Goal: Check status: Check status

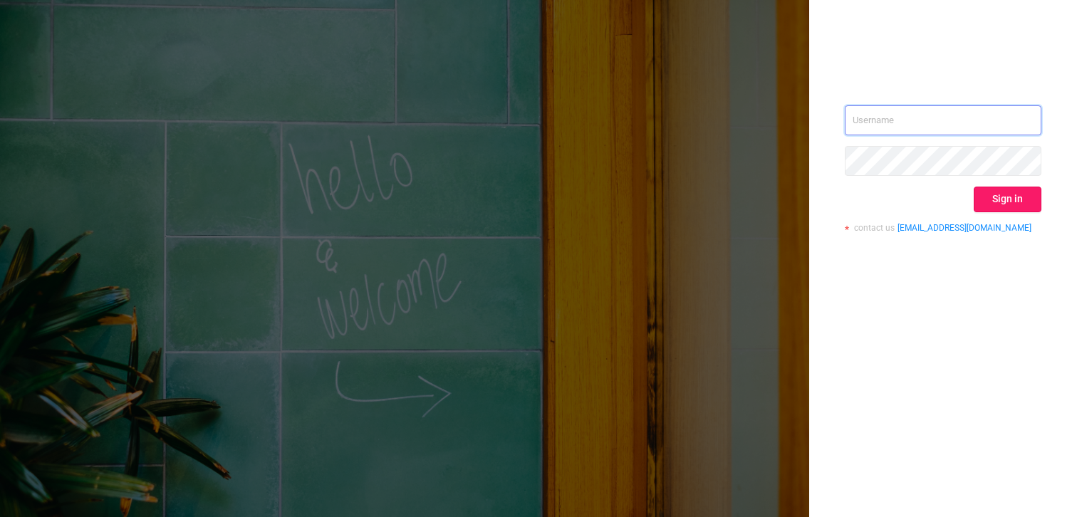
type input "[PERSON_NAME][EMAIL_ADDRESS][DOMAIN_NAME]"
click at [1029, 203] on button "Sign in" at bounding box center [1008, 200] width 68 height 26
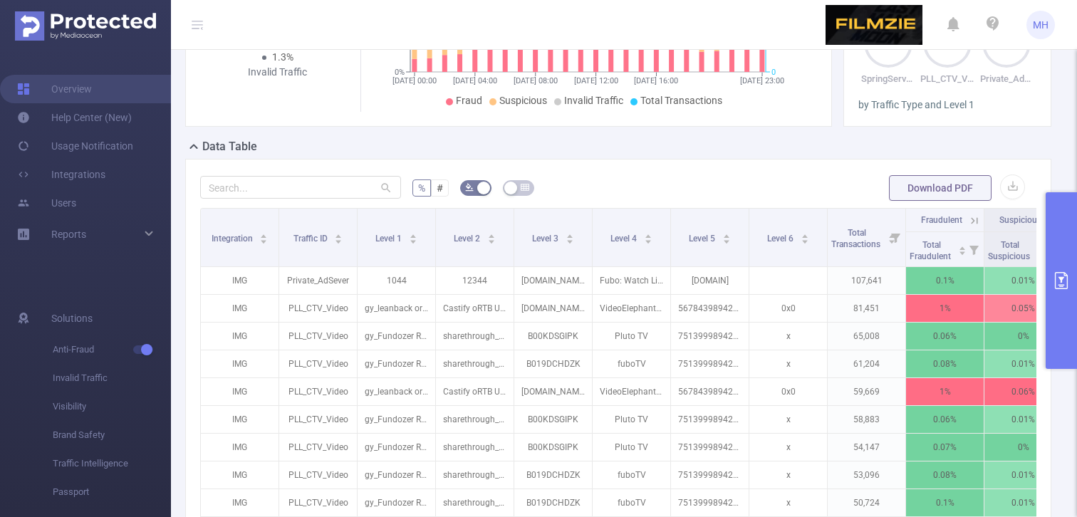
scroll to position [334, 0]
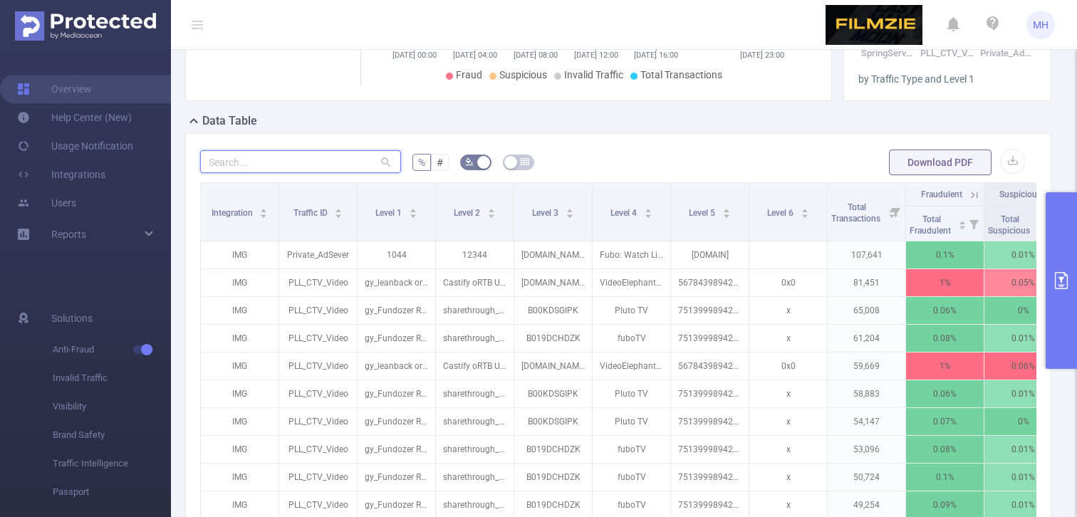
click at [292, 173] on input "text" at bounding box center [300, 161] width 201 height 23
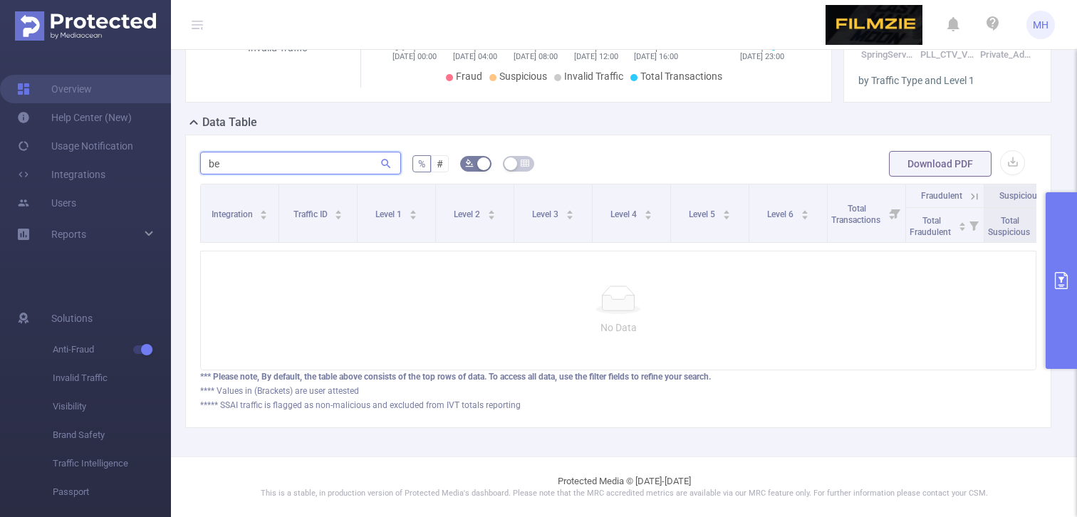
type input "b"
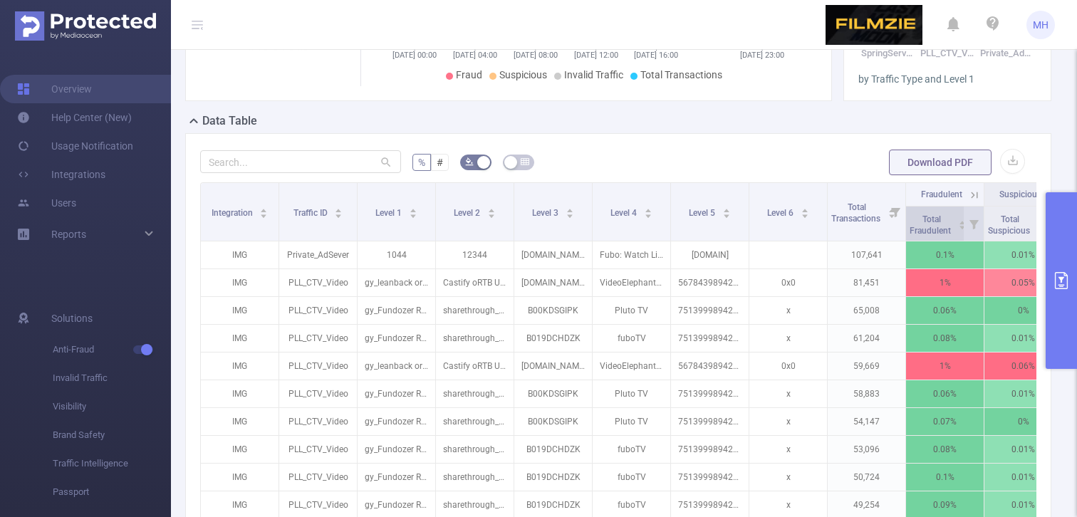
click at [930, 236] on span "Total Fraudulent" at bounding box center [931, 224] width 43 height 21
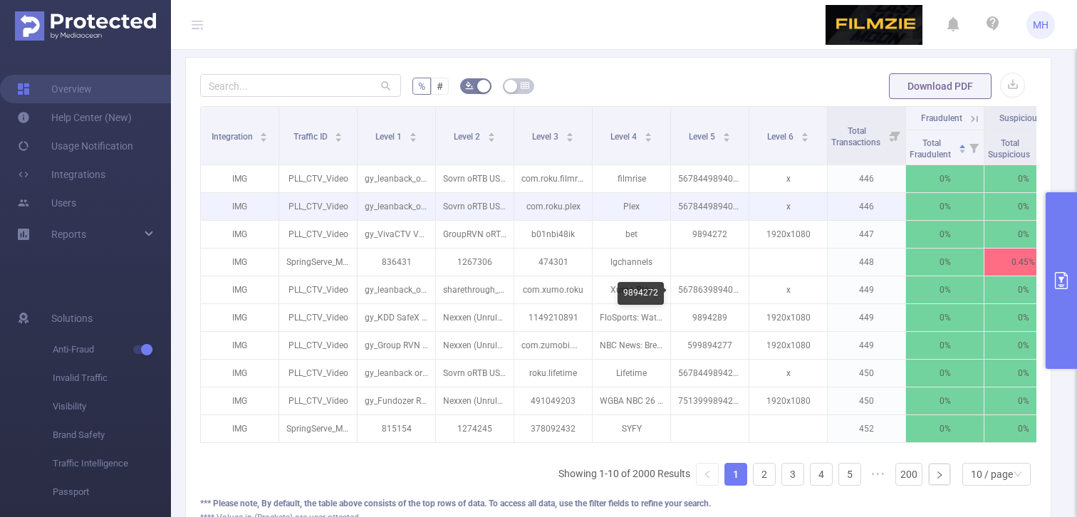
scroll to position [411, 0]
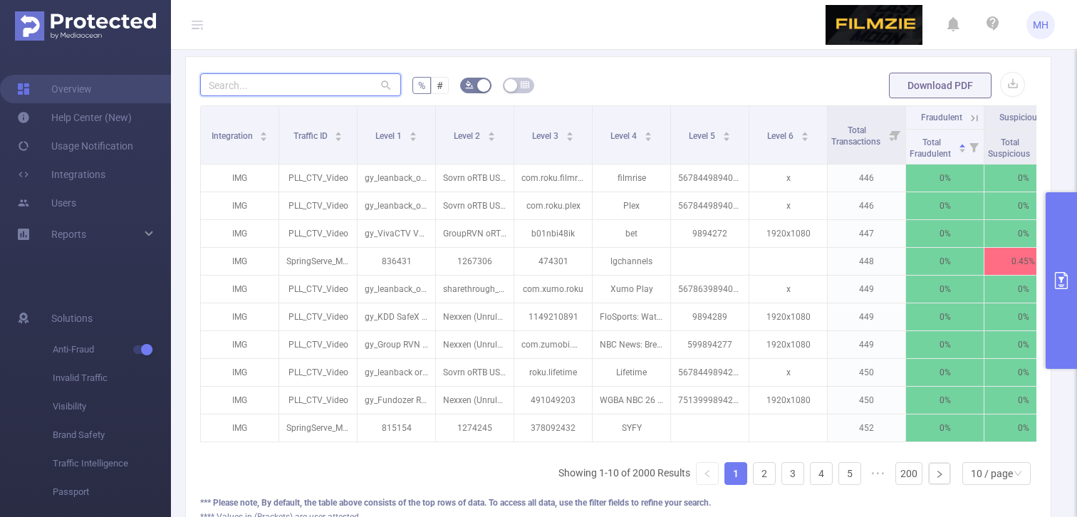
click at [327, 96] on input "text" at bounding box center [300, 84] width 201 height 23
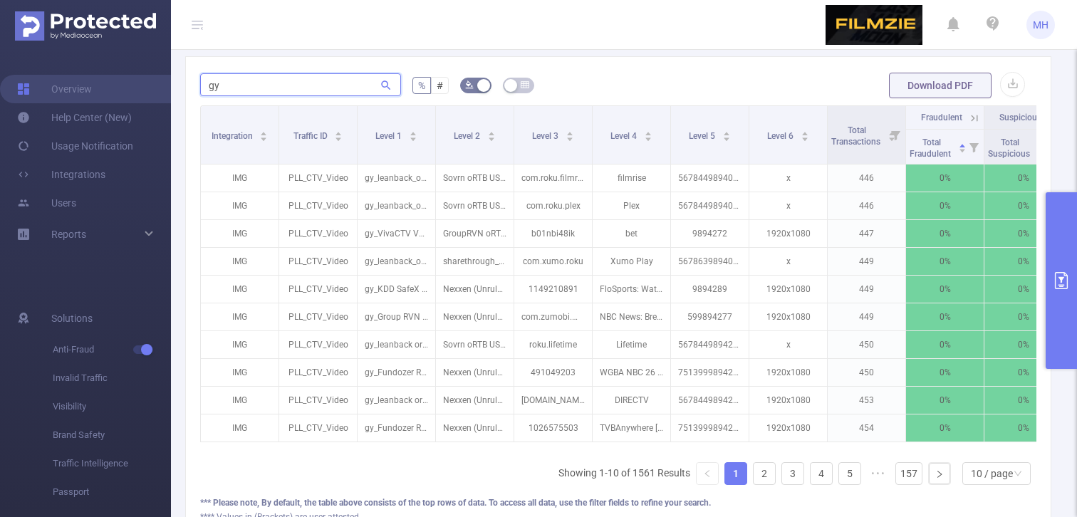
type input "g"
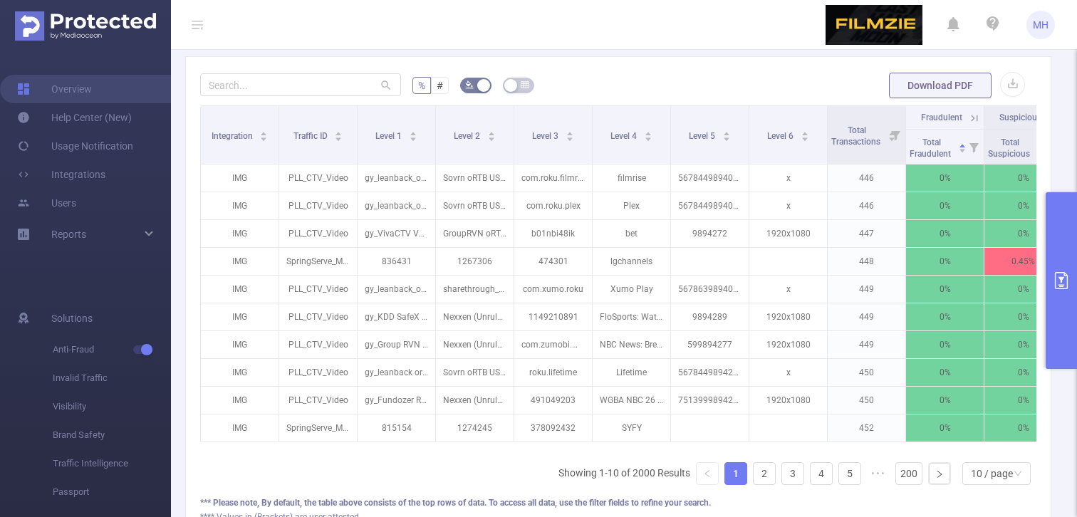
click at [775, 485] on ul "Showing 1-10 of 2000 Results 1 2 3 4 5 ••• 200 10 / page" at bounding box center [797, 473] width 478 height 23
click at [771, 484] on link "2" at bounding box center [764, 473] width 21 height 21
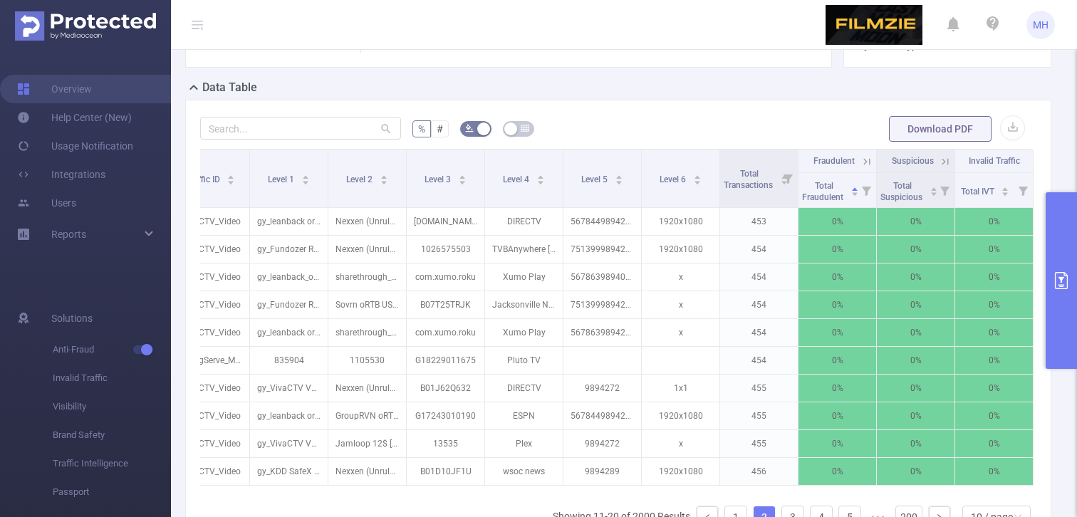
scroll to position [360, 0]
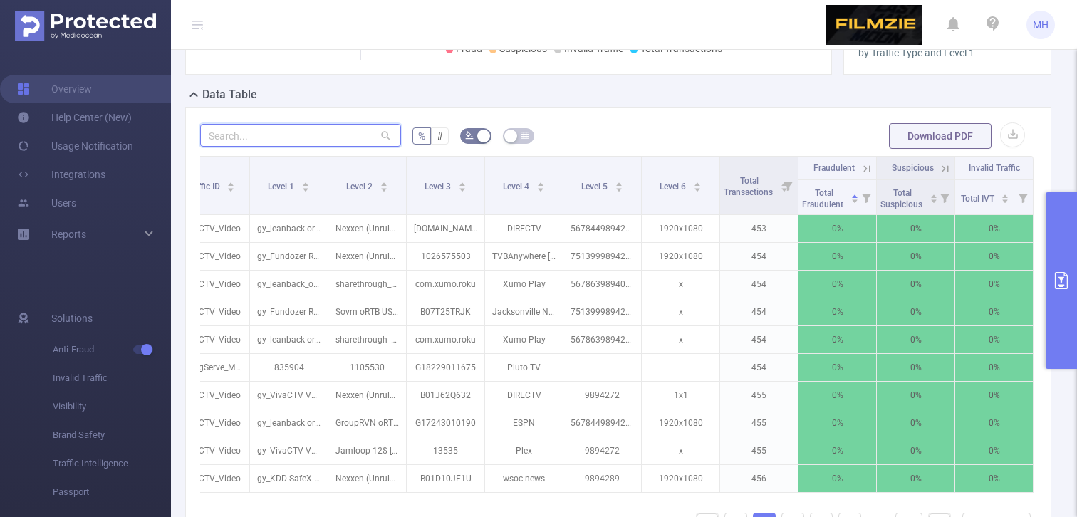
click at [345, 147] on input "text" at bounding box center [300, 135] width 201 height 23
paste input "9894450"
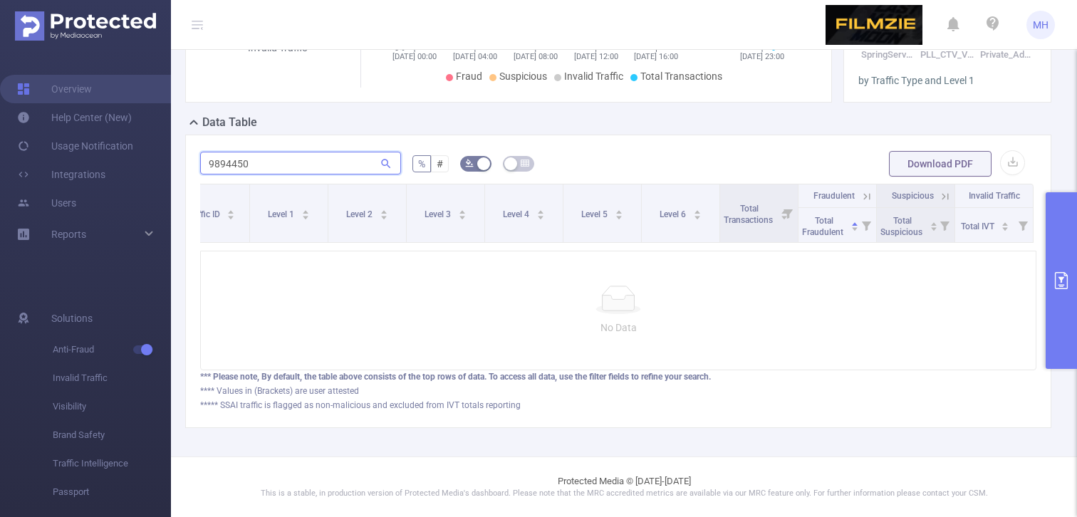
click at [343, 161] on input "9894450" at bounding box center [300, 163] width 201 height 23
click at [363, 167] on input "9894450" at bounding box center [300, 163] width 201 height 23
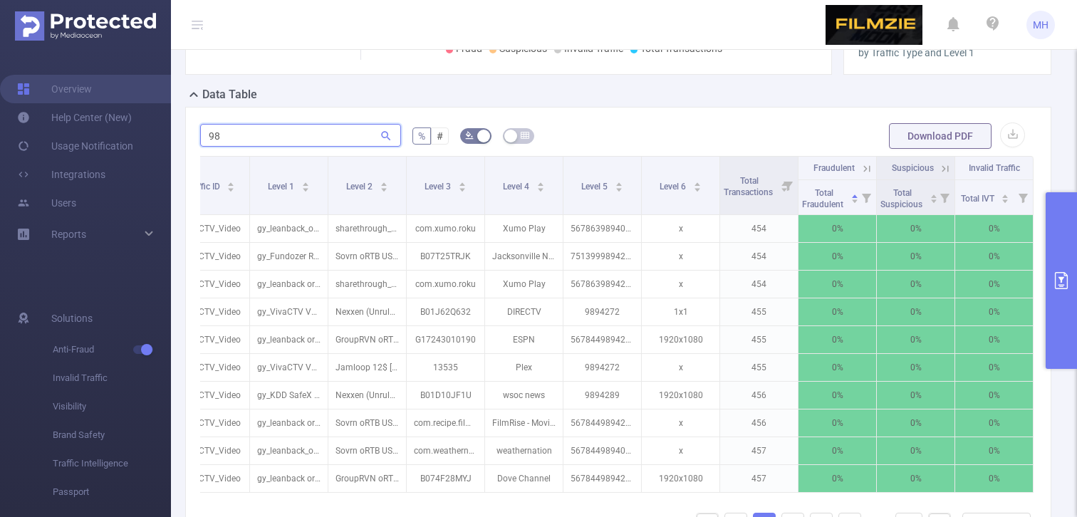
type input "9"
click at [1058, 283] on icon "primary" at bounding box center [1061, 280] width 17 height 17
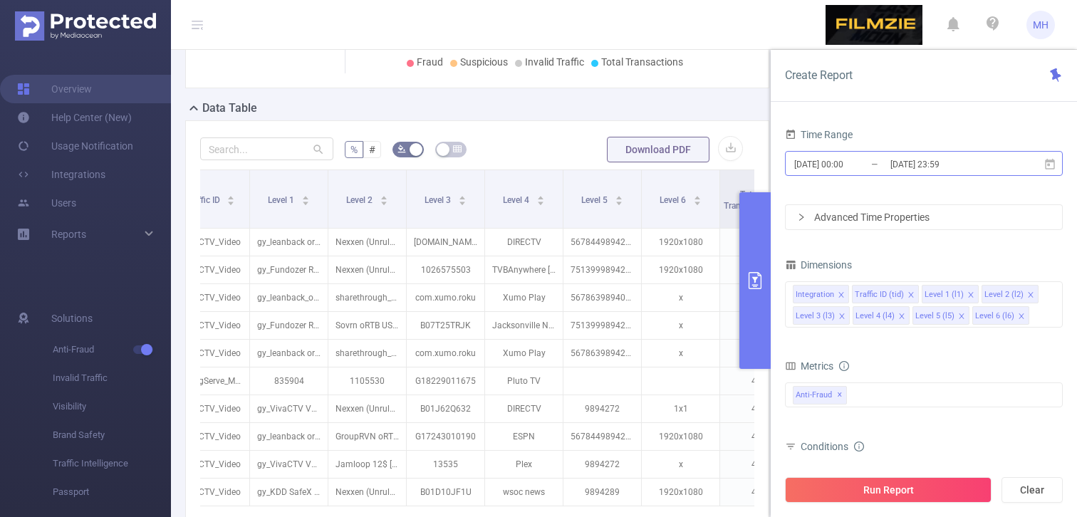
click at [926, 165] on input "[DATE] 23:59" at bounding box center [946, 164] width 115 height 19
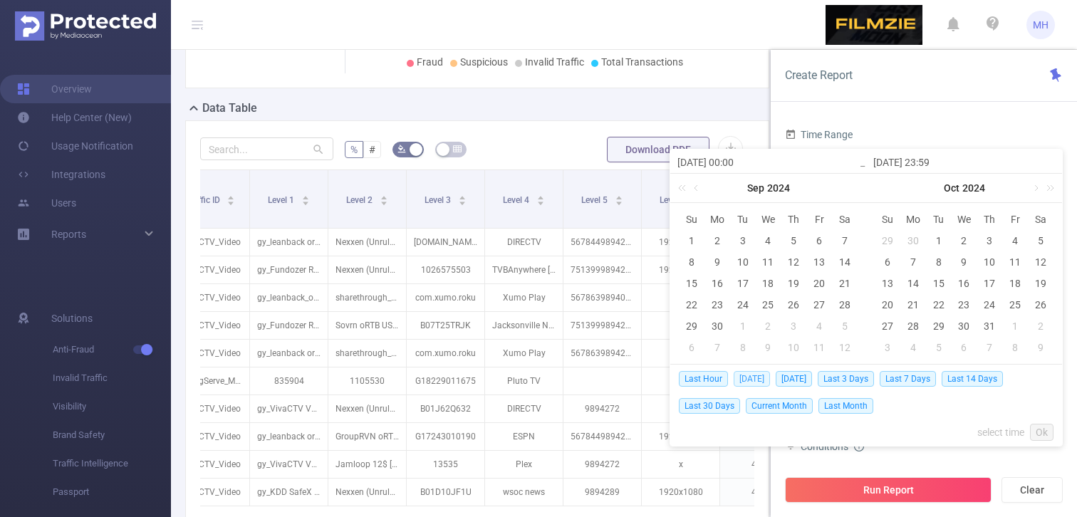
click at [749, 379] on span "[DATE]" at bounding box center [752, 379] width 36 height 16
type input "[DATE] 00:00"
type input "[DATE] 23:59"
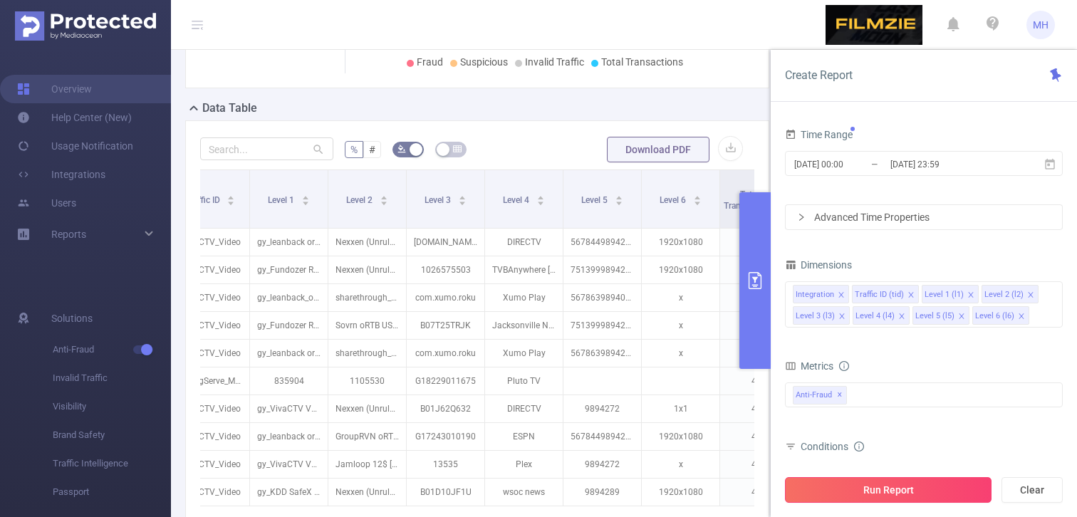
click at [877, 494] on button "Run Report" at bounding box center [888, 490] width 207 height 26
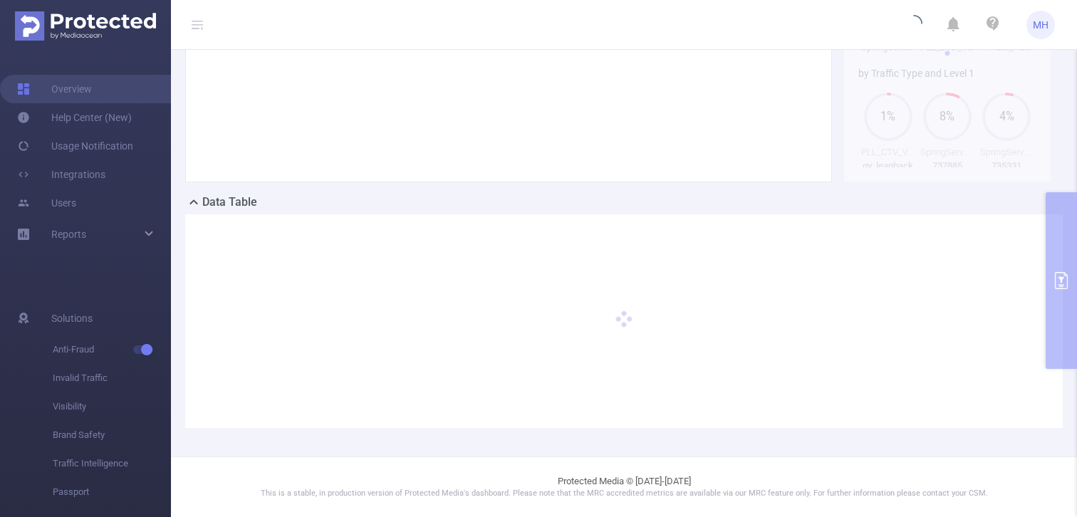
scroll to position [266, 0]
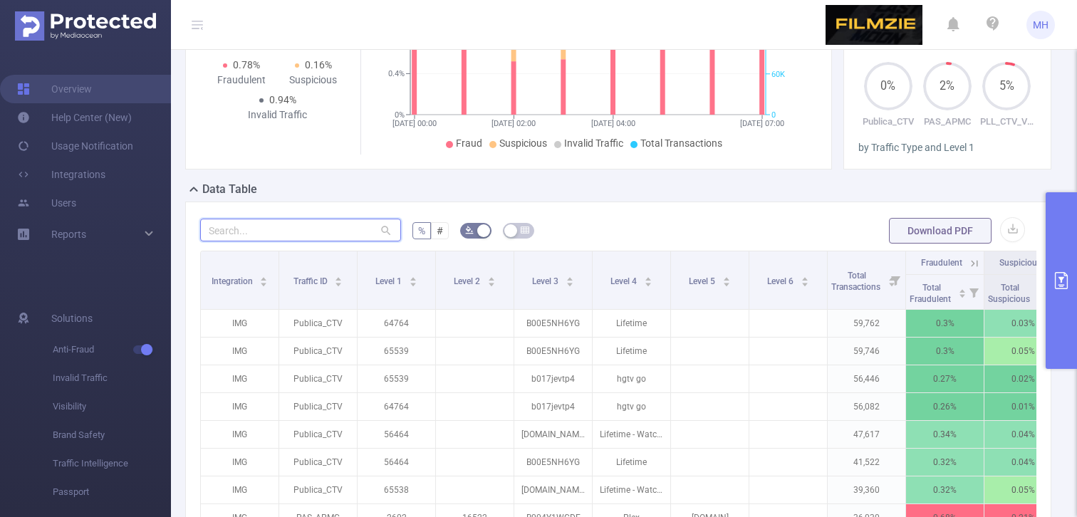
click at [325, 239] on input "text" at bounding box center [300, 230] width 201 height 23
paste input "9894450"
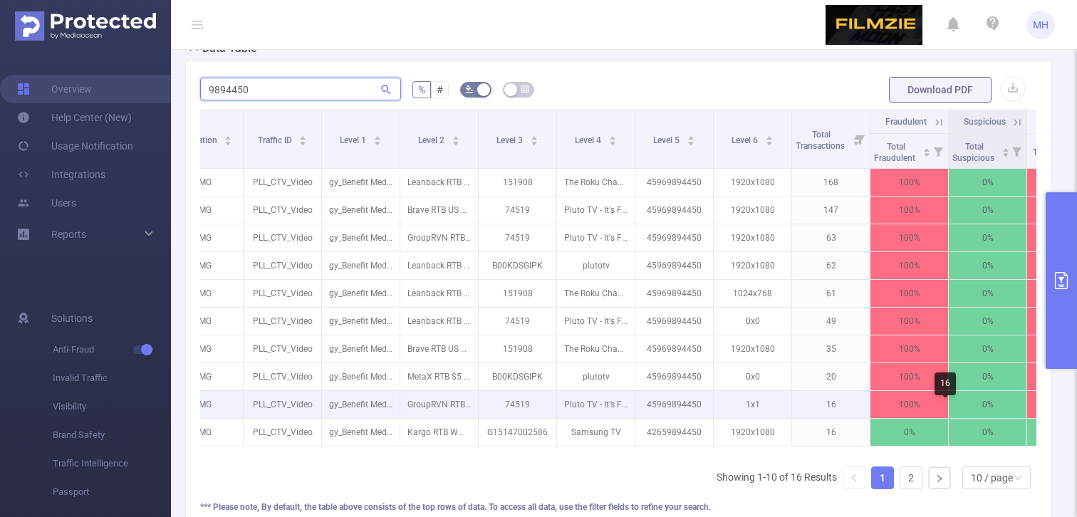
scroll to position [0, 36]
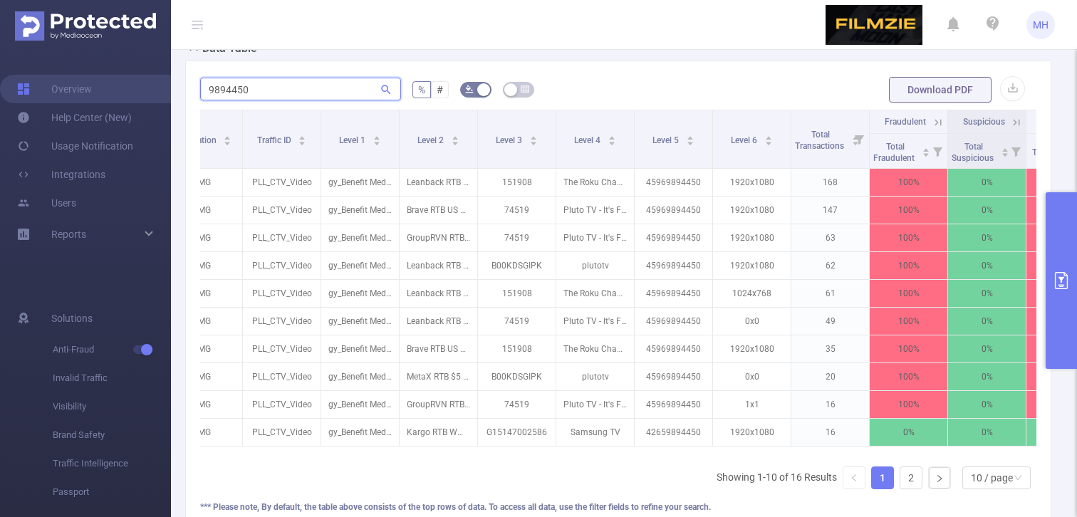
type input "9894450"
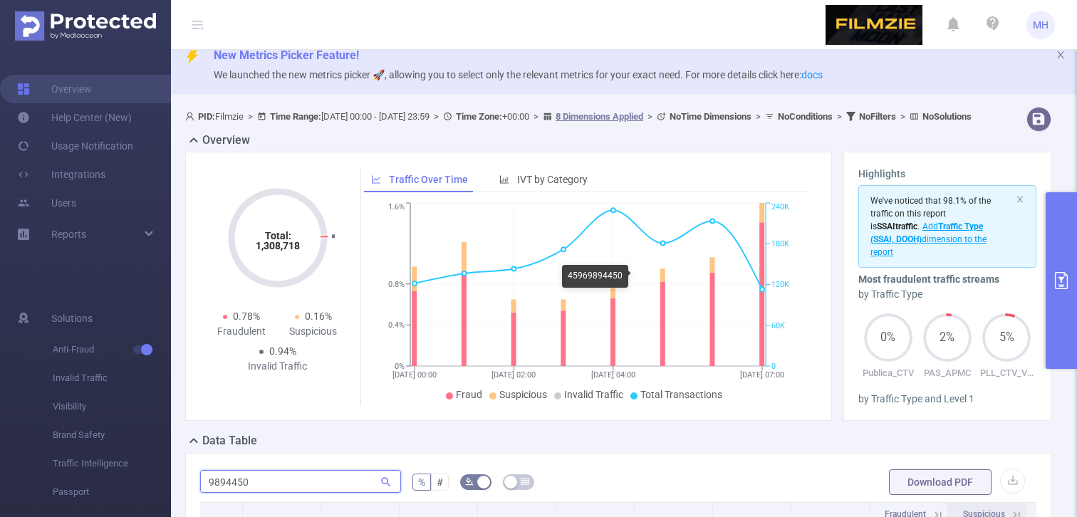
scroll to position [12, 0]
